Goal: Task Accomplishment & Management: Manage account settings

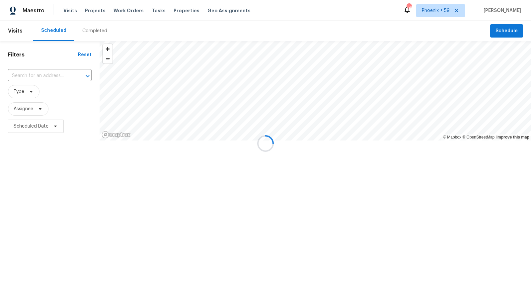
click at [93, 11] on div at bounding box center [265, 143] width 531 height 287
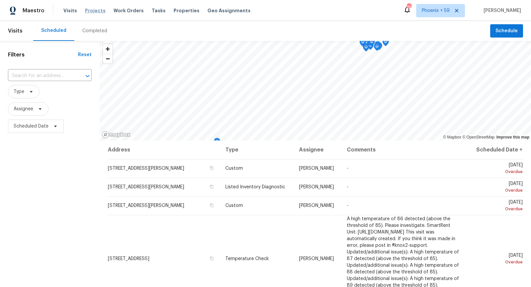
click at [93, 10] on span "Projects" at bounding box center [95, 10] width 21 height 7
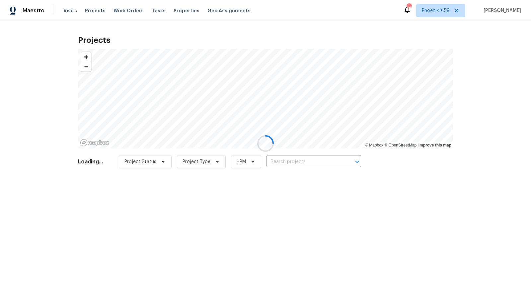
click at [309, 167] on div at bounding box center [265, 143] width 531 height 287
click at [309, 164] on div at bounding box center [265, 143] width 531 height 287
click at [309, 163] on div at bounding box center [265, 143] width 531 height 287
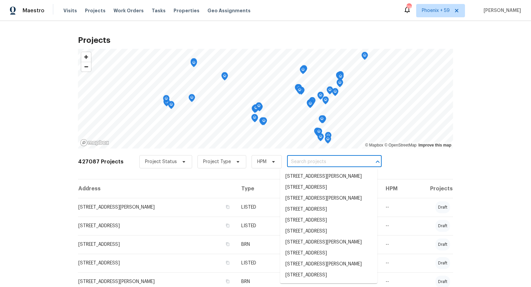
click at [309, 162] on input "text" at bounding box center [325, 162] width 76 height 10
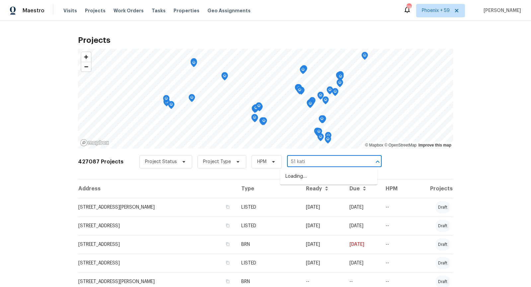
type input "51 katie"
click at [314, 177] on li "[STREET_ADDRESS][PERSON_NAME]" at bounding box center [328, 176] width 97 height 11
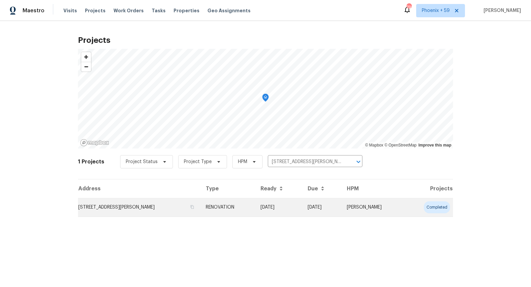
click at [147, 209] on td "[STREET_ADDRESS][PERSON_NAME]" at bounding box center [139, 207] width 122 height 19
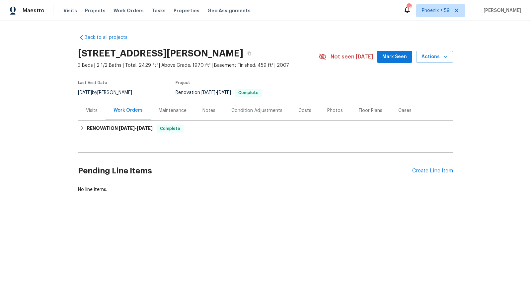
click at [437, 175] on div "Pending Line Items Create Line Item" at bounding box center [265, 170] width 375 height 31
click at [437, 171] on div "Create Line Item" at bounding box center [432, 171] width 41 height 6
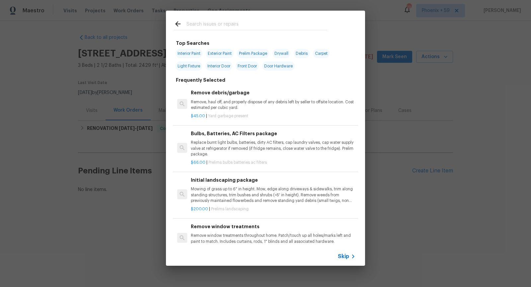
click at [346, 256] on span "Skip" at bounding box center [343, 256] width 11 height 7
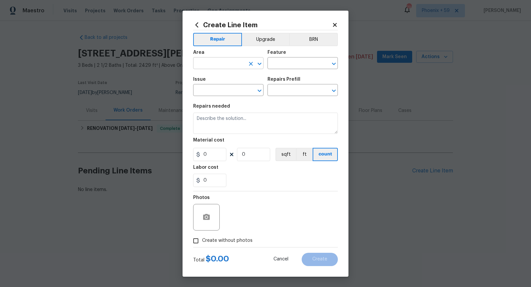
click at [227, 64] on input "text" at bounding box center [219, 64] width 52 height 10
click at [205, 91] on li "Interior Overall" at bounding box center [228, 89] width 70 height 11
type input "Interior Overall"
click at [279, 66] on input "text" at bounding box center [293, 64] width 52 height 10
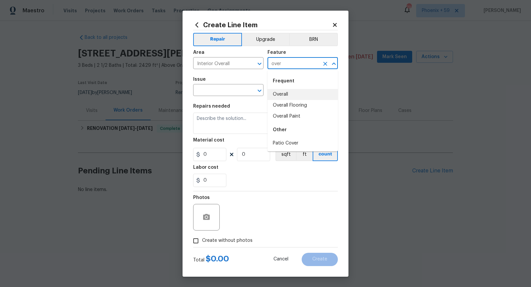
click at [282, 98] on li "Overall" at bounding box center [302, 94] width 70 height 11
type input "Overall"
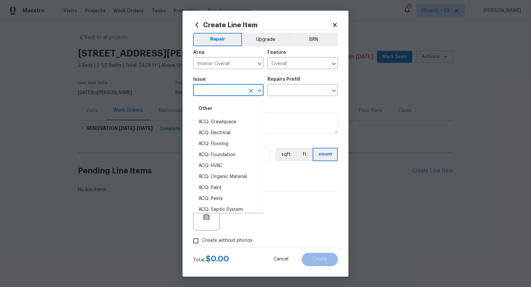
click at [229, 95] on input "text" at bounding box center [219, 91] width 52 height 10
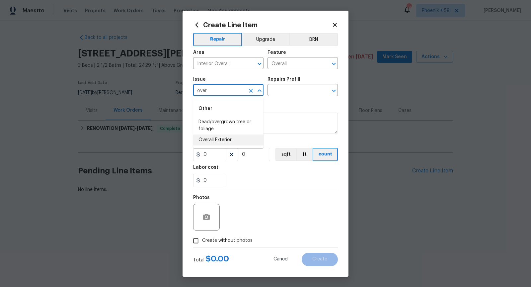
click at [227, 141] on li "Overall Exterior" at bounding box center [228, 139] width 70 height 11
type input "Overall Exterior"
click at [287, 96] on input "text" at bounding box center [293, 91] width 52 height 10
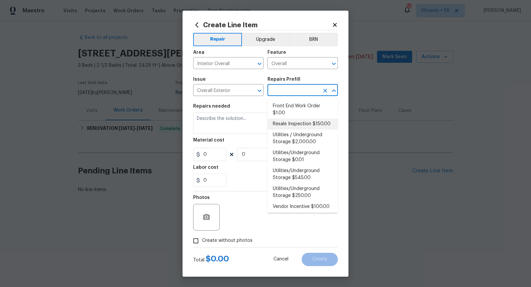
click at [276, 122] on li "Resale Inspection $150.00" at bounding box center [302, 123] width 70 height 11
type input "Resale Inspection $150.00"
type textarea "POS Inspection Attendance and Documentation: Attend scheduled Point of Sale (PO…"
type input "1"
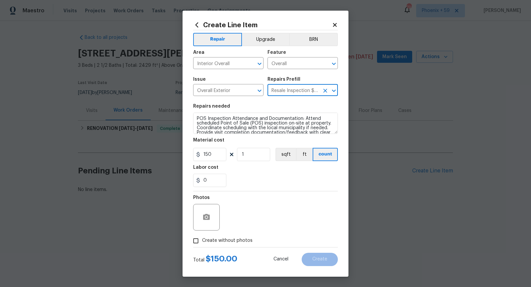
type input "150"
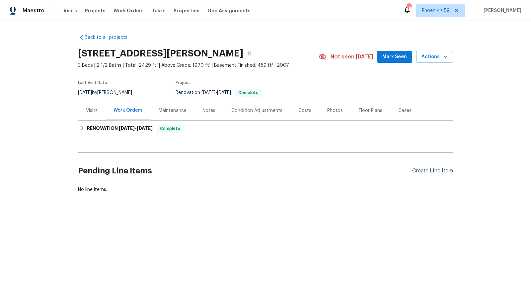
click at [443, 171] on div "Create Line Item" at bounding box center [432, 171] width 41 height 6
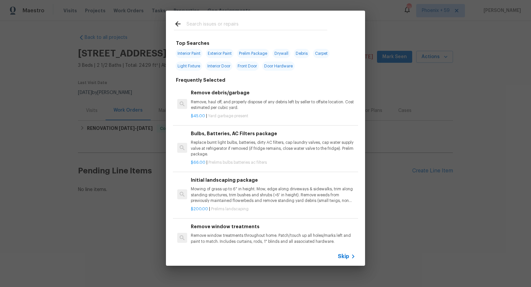
click at [347, 256] on span "Skip" at bounding box center [343, 256] width 11 height 7
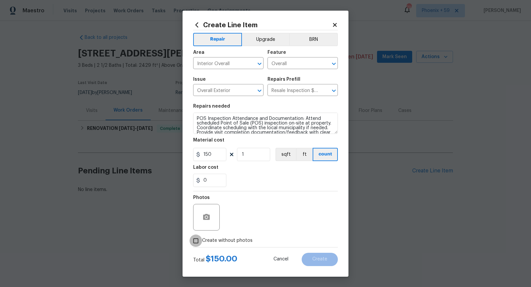
click at [196, 239] on input "Create without photos" at bounding box center [195, 240] width 13 height 13
checkbox input "true"
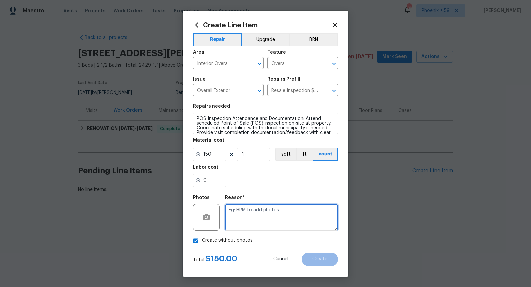
click at [242, 217] on textarea at bounding box center [281, 217] width 113 height 27
type textarea "n/a"
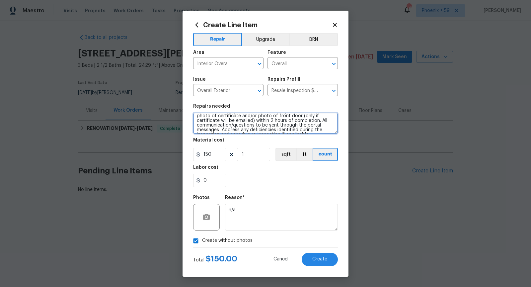
scroll to position [37, 0]
drag, startPoint x: 196, startPoint y: 128, endPoint x: 320, endPoint y: 137, distance: 124.0
click at [320, 137] on section "Repairs needed POS Inspection Attendance and Documentation: Attend scheduled Po…" at bounding box center [265, 145] width 145 height 91
click at [304, 118] on textarea "POS Inspection Attendance and Documentation: Attend scheduled Point of Sale (PO…" at bounding box center [265, 122] width 145 height 21
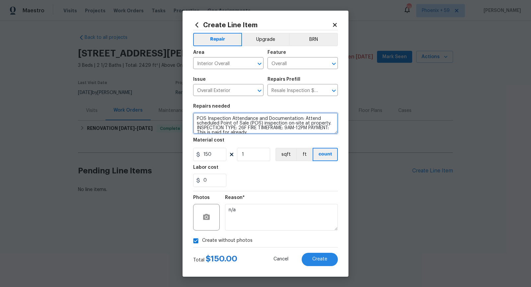
click at [327, 123] on textarea "POS Inspection Attendance and Documentation: Attend scheduled Point of Sale (PO…" at bounding box center [265, 122] width 145 height 21
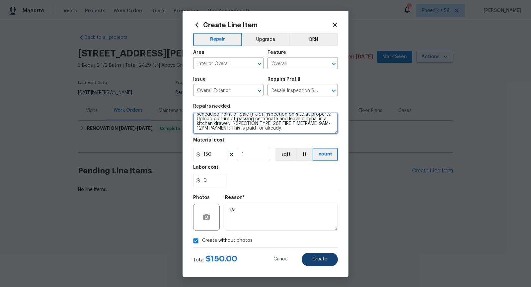
type textarea "POS Inspection Attendance and Documentation: Attend scheduled Point of Sale (PO…"
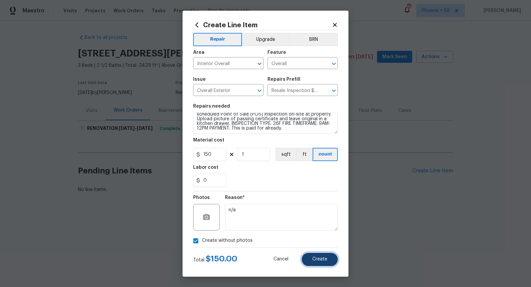
click at [323, 260] on span "Create" at bounding box center [319, 258] width 15 height 5
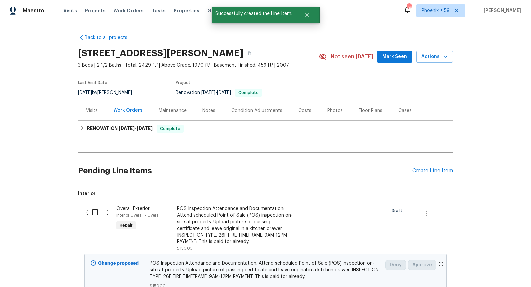
click at [95, 210] on input "checkbox" at bounding box center [97, 212] width 19 height 14
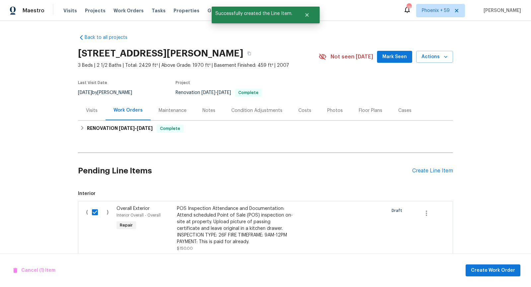
click at [94, 210] on input "checkbox" at bounding box center [97, 212] width 19 height 14
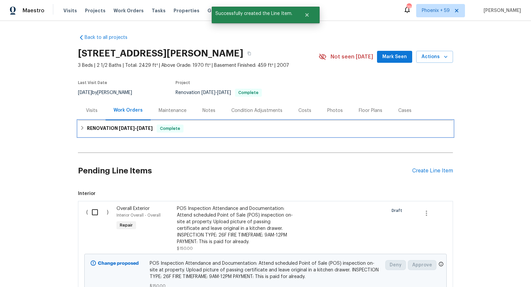
click at [210, 128] on div "RENOVATION 7/7/25 - 7/15/25 Complete" at bounding box center [265, 128] width 371 height 8
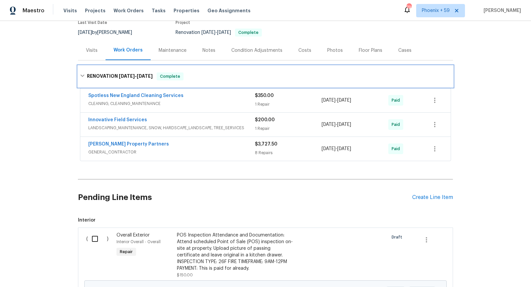
scroll to position [80, 0]
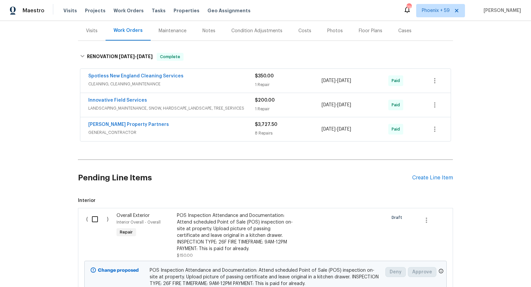
click at [97, 217] on input "checkbox" at bounding box center [97, 219] width 19 height 14
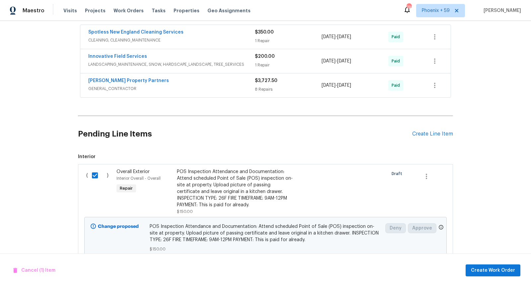
scroll to position [133, 0]
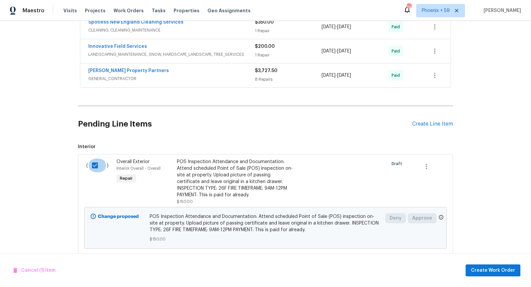
drag, startPoint x: 96, startPoint y: 164, endPoint x: 110, endPoint y: 171, distance: 15.4
click at [96, 164] on input "checkbox" at bounding box center [97, 165] width 19 height 14
checkbox input "false"
click at [230, 220] on span "POS Inspection Attendance and Documentation: Attend scheduled Point of Sale (PO…" at bounding box center [266, 223] width 232 height 20
click at [227, 185] on div "POS Inspection Attendance and Documentation: Attend scheduled Point of Sale (PO…" at bounding box center [235, 178] width 117 height 40
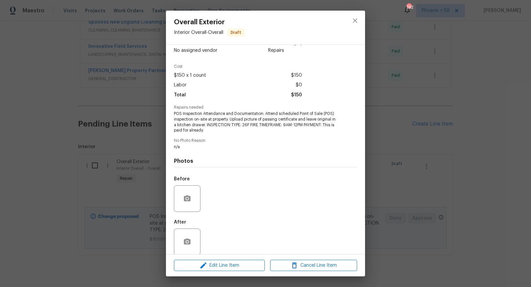
scroll to position [19, 0]
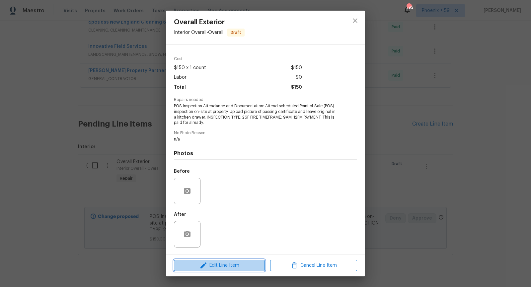
click at [226, 262] on span "Edit Line Item" at bounding box center [219, 265] width 87 height 8
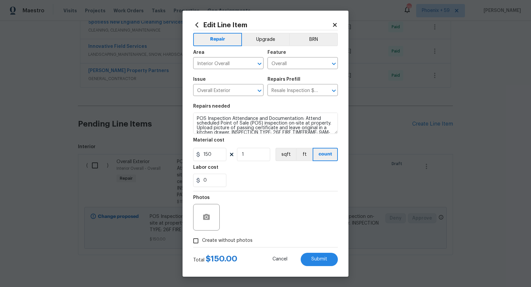
scroll to position [9, 0]
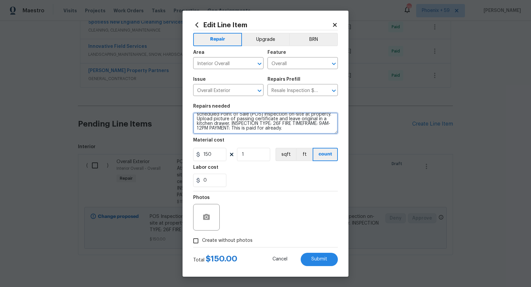
click at [321, 124] on textarea "POS Inspection Attendance and Documentation: Attend scheduled Point of Sale (PO…" at bounding box center [265, 122] width 145 height 21
type textarea "POS Inspection Attendance and Documentation: Attend scheduled Point of Sale (PO…"
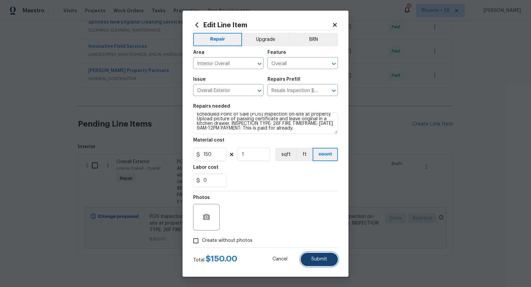
click at [319, 258] on span "Submit" at bounding box center [319, 258] width 16 height 5
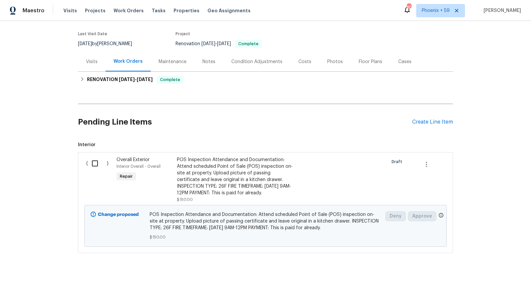
scroll to position [59, 0]
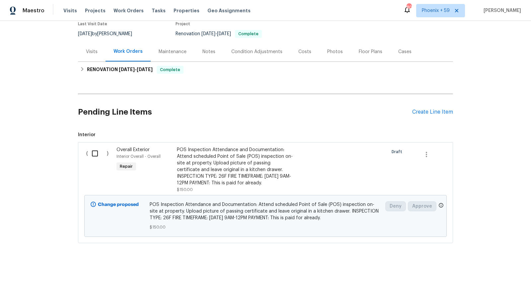
click at [96, 152] on input "checkbox" at bounding box center [97, 153] width 19 height 14
checkbox input "true"
click at [500, 268] on span "Create Work Order" at bounding box center [493, 270] width 44 height 8
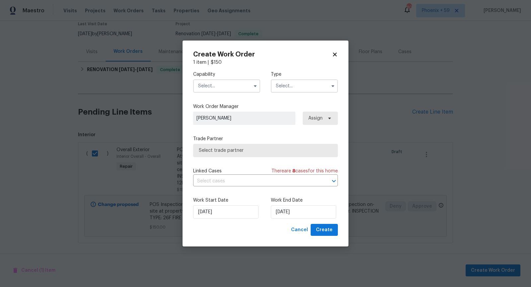
click at [248, 90] on input "text" at bounding box center [226, 85] width 67 height 13
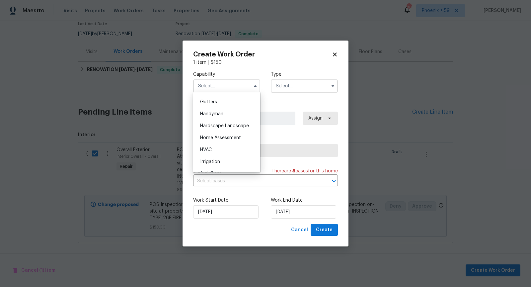
scroll to position [357, 0]
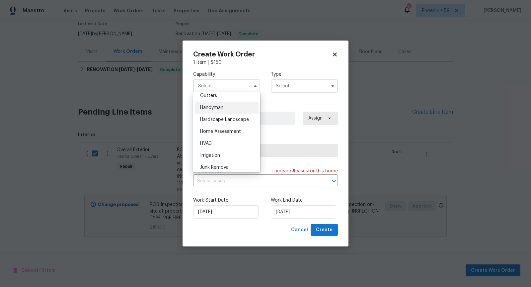
click at [225, 106] on div "Handyman" at bounding box center [227, 108] width 64 height 12
type input "Handyman"
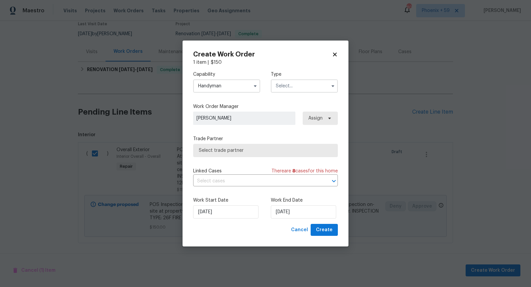
click at [293, 79] on input "text" at bounding box center [304, 85] width 67 height 13
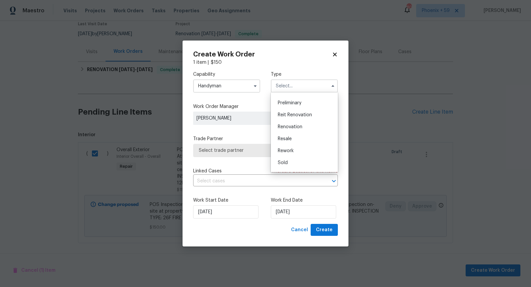
scroll to position [141, 0]
click at [307, 141] on div "Resale" at bounding box center [304, 138] width 64 height 12
type input "Resale"
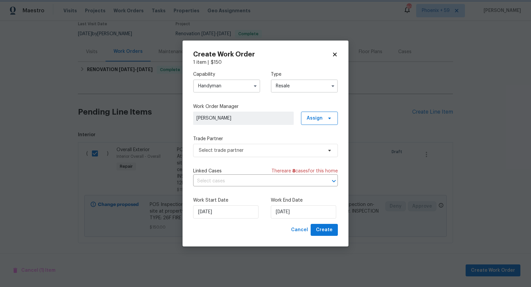
scroll to position [0, 0]
click at [275, 149] on span "Select trade partner" at bounding box center [261, 150] width 124 height 7
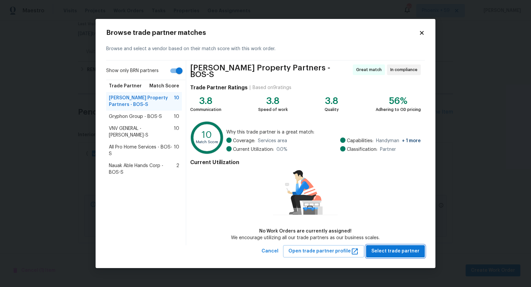
click at [406, 250] on span "Select trade partner" at bounding box center [395, 251] width 48 height 8
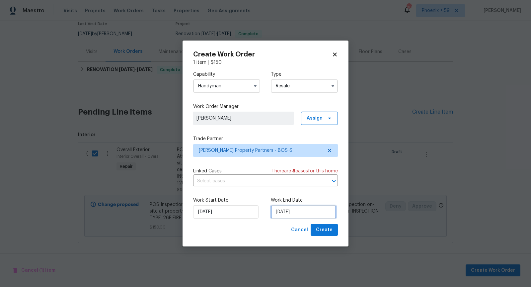
click at [273, 212] on input "[DATE]" at bounding box center [303, 211] width 65 height 13
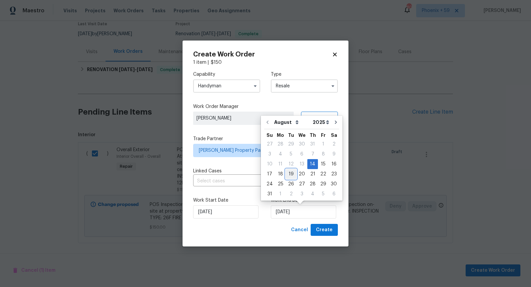
click at [286, 171] on div "19" at bounding box center [291, 173] width 11 height 9
type input "[DATE]"
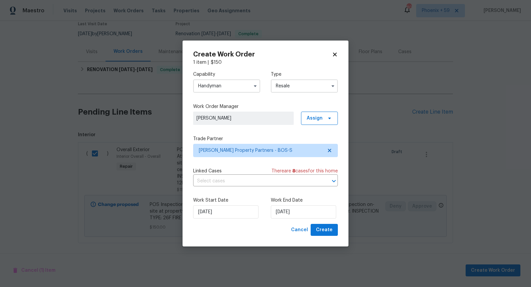
click at [335, 208] on div "[DATE]" at bounding box center [304, 211] width 67 height 13
click at [335, 230] on button "Create" at bounding box center [324, 230] width 27 height 12
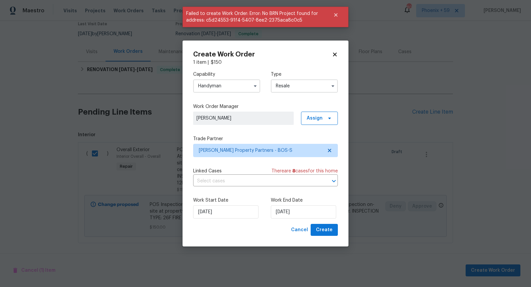
click at [316, 86] on input "Resale" at bounding box center [304, 85] width 67 height 13
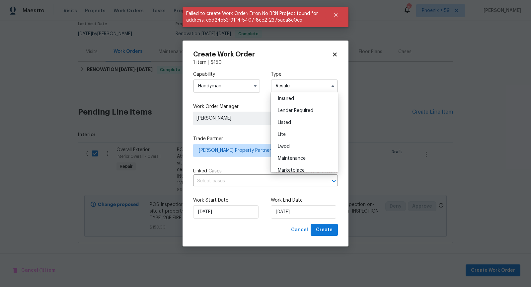
scroll to position [68, 0]
click at [308, 106] on div "Listed" at bounding box center [304, 104] width 64 height 12
type input "Listed"
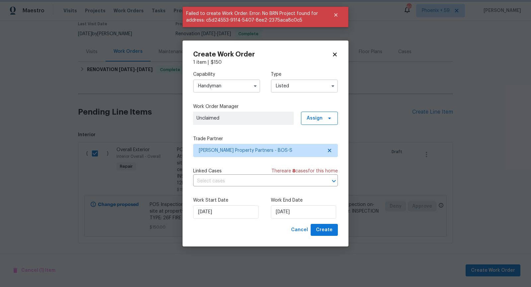
click at [286, 118] on span "Unclaimed" at bounding box center [243, 118] width 94 height 7
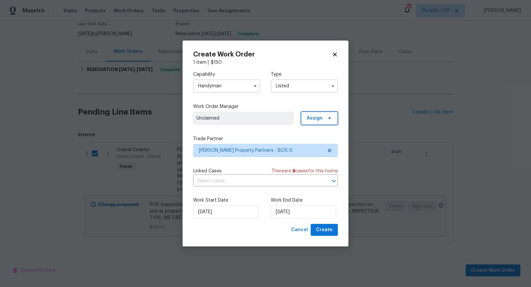
click at [313, 118] on span "Assign" at bounding box center [315, 118] width 16 height 7
click at [322, 146] on div "Assign to me" at bounding box center [320, 146] width 29 height 7
click at [344, 214] on div "Create Work Order 1 item | $ 150 Capability Handyman Type Listed Work Order Man…" at bounding box center [266, 143] width 166 height 206
click at [331, 229] on span "Create" at bounding box center [324, 230] width 17 height 8
checkbox input "false"
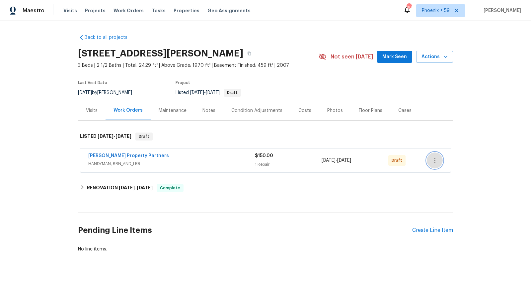
click at [432, 161] on icon "button" at bounding box center [435, 160] width 8 height 8
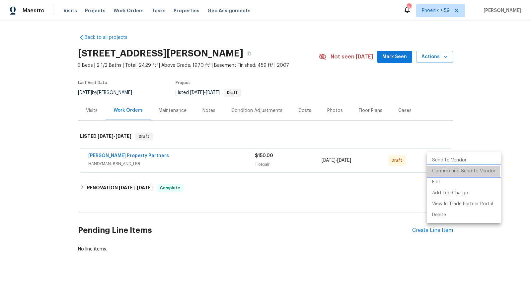
click at [441, 172] on li "Confirm and Send to Vendor" at bounding box center [464, 171] width 74 height 11
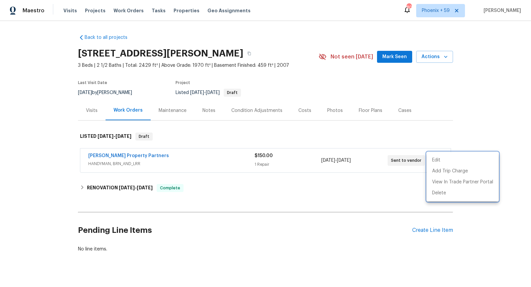
click at [131, 155] on div at bounding box center [265, 143] width 531 height 287
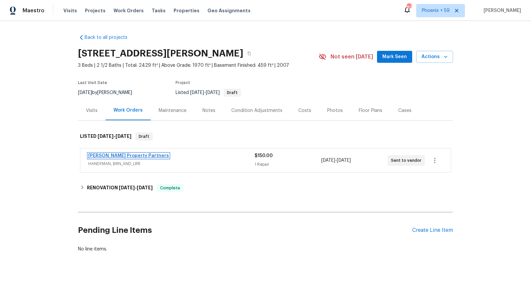
click at [130, 155] on link "[PERSON_NAME] Property Partners" at bounding box center [128, 155] width 81 height 5
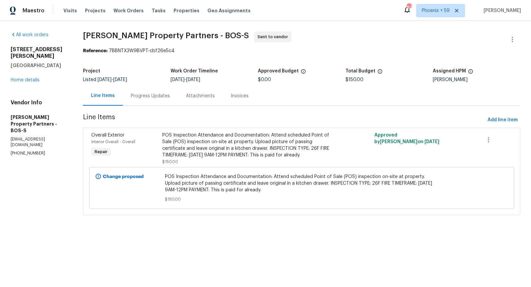
click at [170, 96] on div "Progress Updates" at bounding box center [150, 96] width 39 height 7
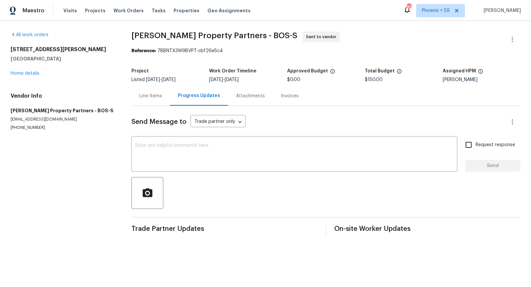
click at [247, 95] on div "Attachments" at bounding box center [250, 96] width 29 height 7
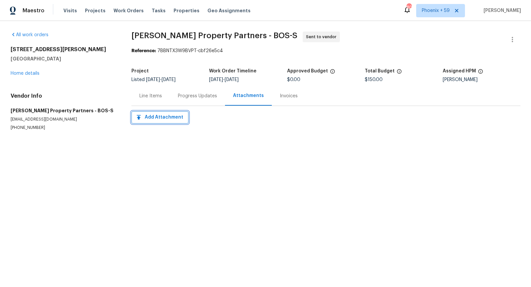
click at [165, 119] on span "Add Attachment" at bounding box center [160, 117] width 46 height 8
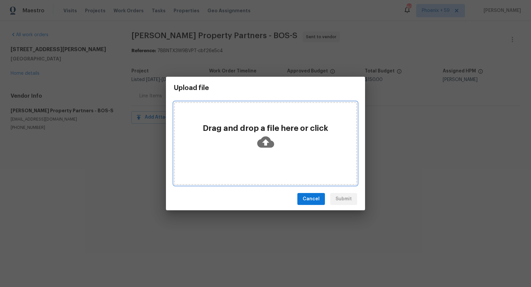
click at [288, 154] on div "Drag and drop a file here or click" at bounding box center [265, 143] width 183 height 83
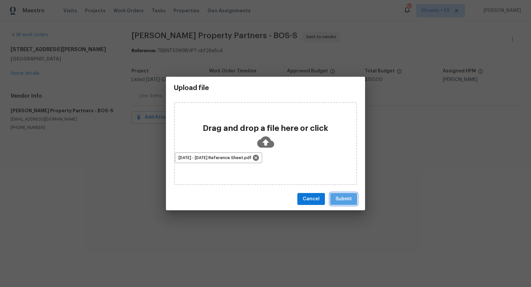
click at [343, 200] on span "Submit" at bounding box center [343, 199] width 16 height 8
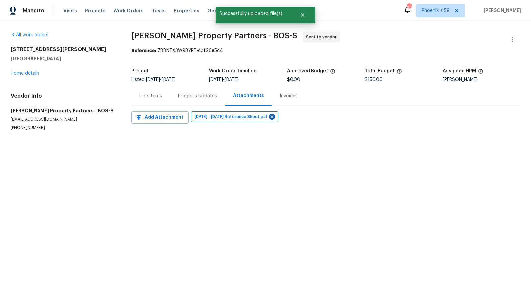
click at [196, 94] on div "Progress Updates" at bounding box center [197, 96] width 39 height 7
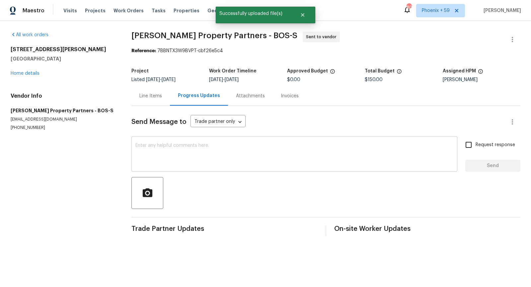
click at [187, 151] on textarea at bounding box center [294, 154] width 318 height 23
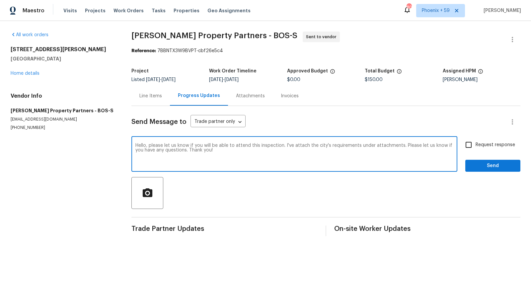
type textarea "Hello, please let us know if you will be able to attend this inspection. I've a…"
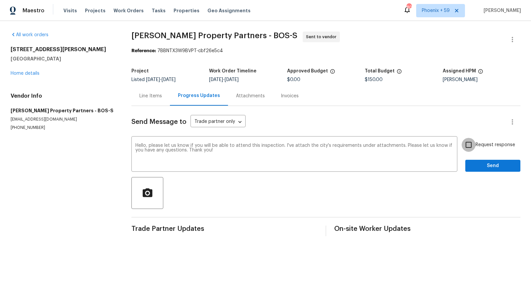
click at [470, 148] on input "Request response" at bounding box center [469, 145] width 14 height 14
checkbox input "true"
click at [494, 166] on span "Send" at bounding box center [493, 166] width 44 height 8
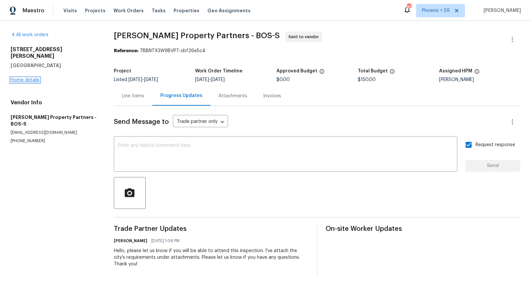
click at [33, 78] on link "Home details" at bounding box center [25, 80] width 29 height 5
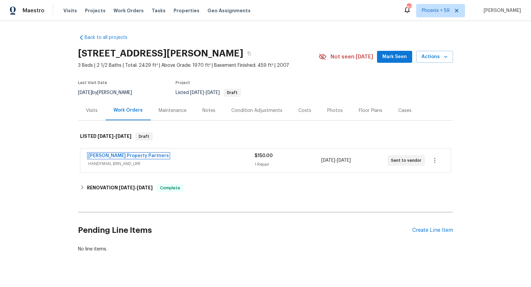
click at [123, 158] on span "[PERSON_NAME] Property Partners" at bounding box center [128, 155] width 81 height 7
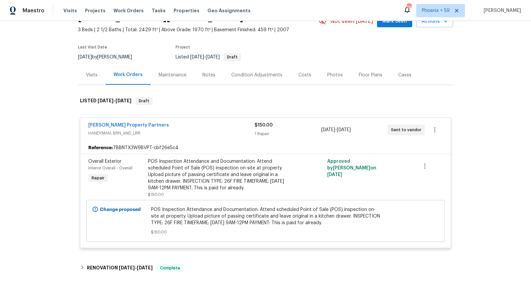
scroll to position [37, 0]
